Goal: Information Seeking & Learning: Learn about a topic

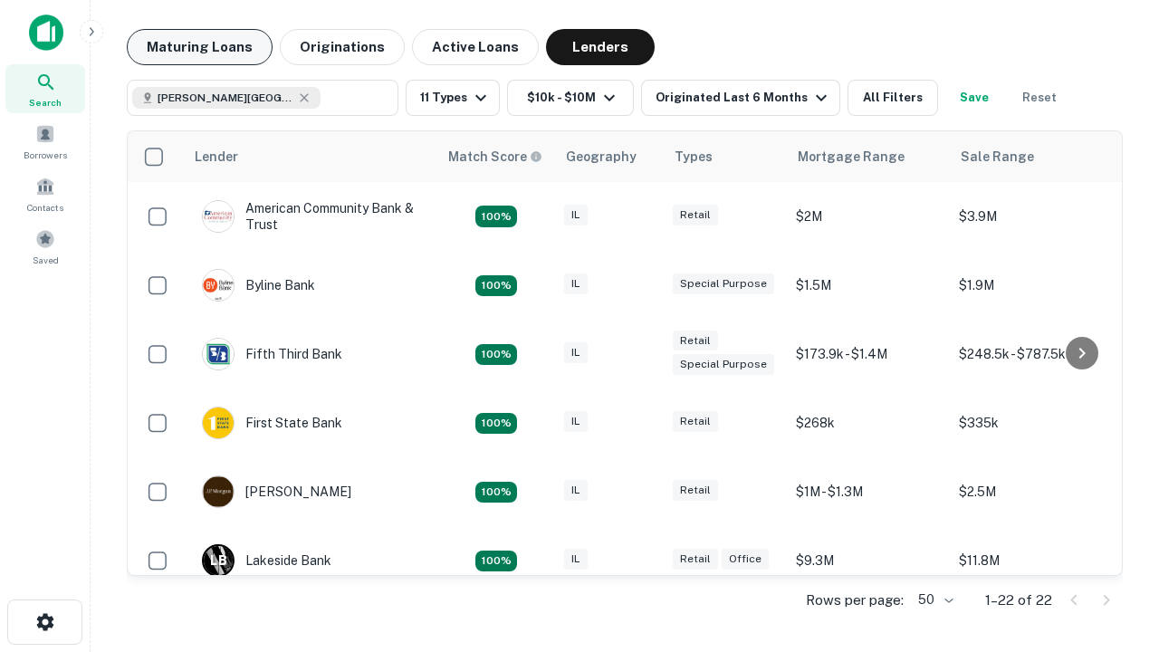
click at [199, 47] on button "Maturing Loans" at bounding box center [200, 47] width 146 height 36
